Goal: Information Seeking & Learning: Learn about a topic

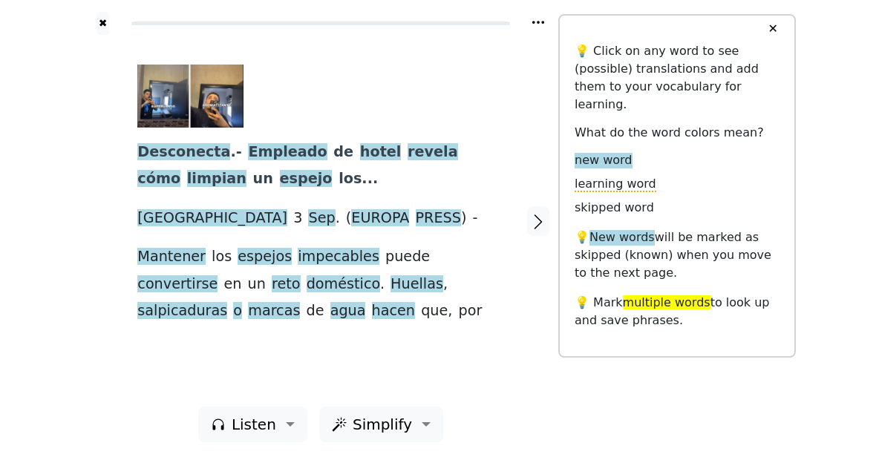
scroll to position [33, 0]
click at [296, 288] on span "reto" at bounding box center [286, 284] width 29 height 19
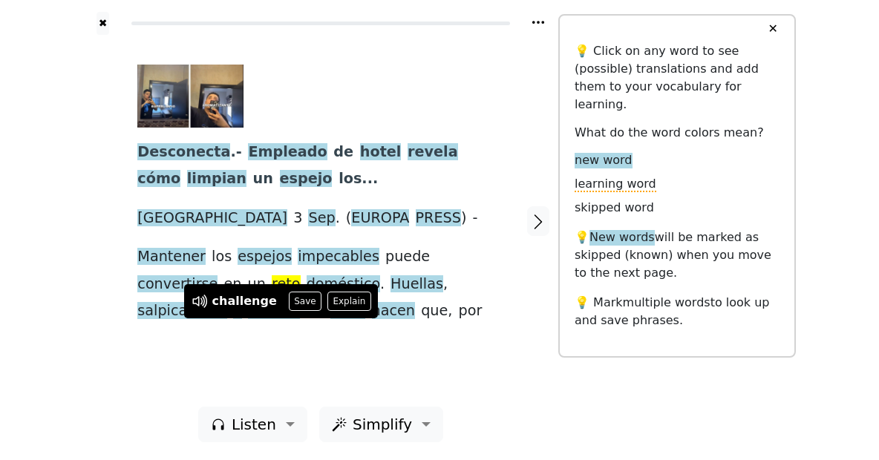
click at [522, 272] on div at bounding box center [538, 221] width 39 height 372
click at [358, 292] on button "Explain" at bounding box center [349, 301] width 44 height 19
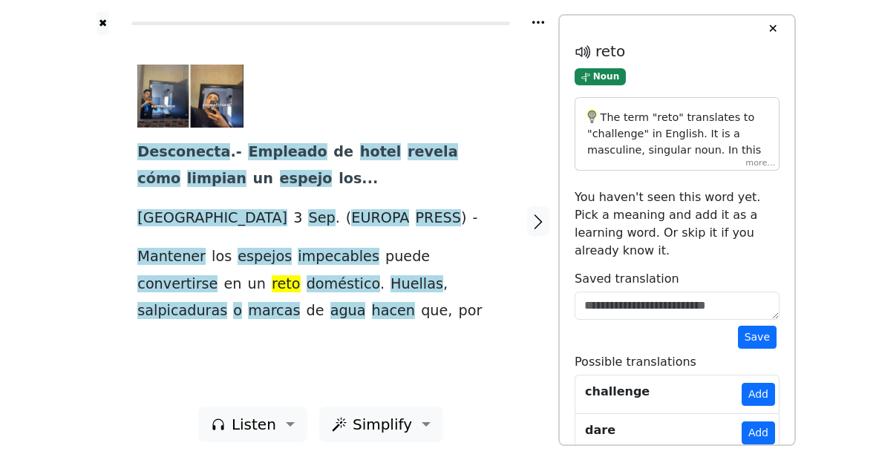
scroll to position [0, 0]
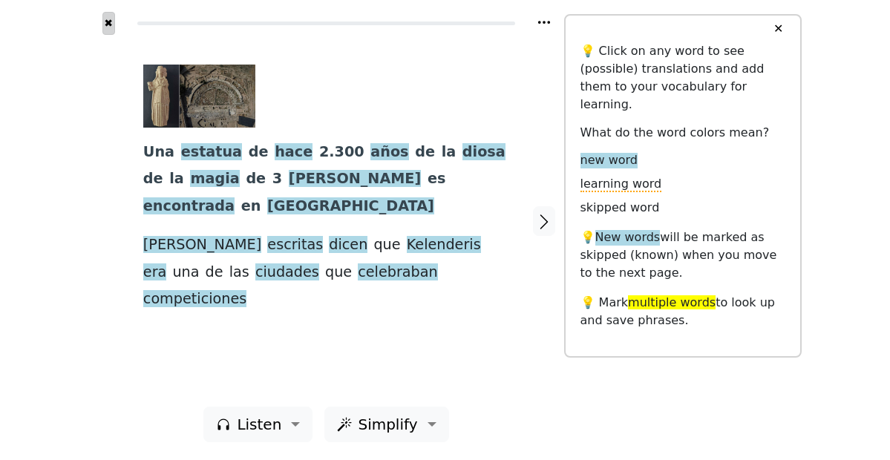
click at [108, 32] on button "✖" at bounding box center [108, 23] width 13 height 23
